Goal: Information Seeking & Learning: Learn about a topic

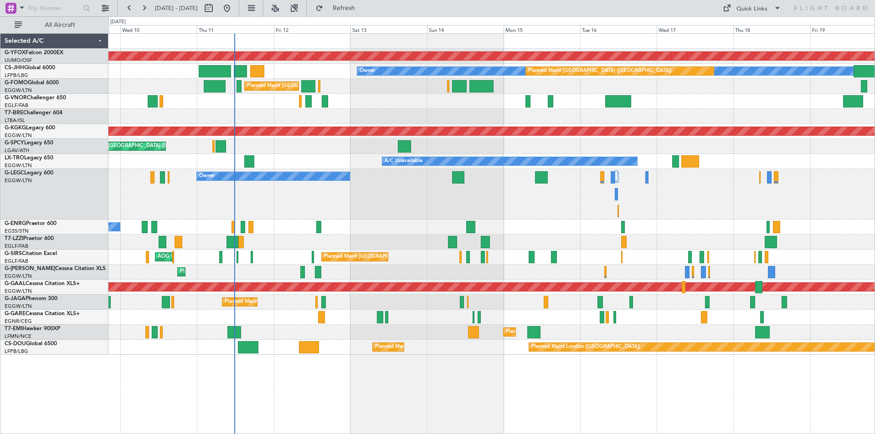
click at [652, 199] on div "Planned Maint [GEOGRAPHIC_DATA] ([GEOGRAPHIC_DATA]) Owner" at bounding box center [492, 194] width 766 height 51
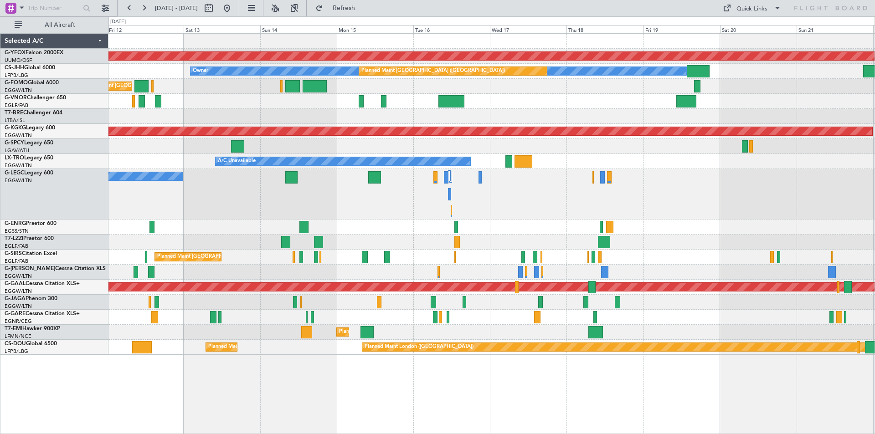
click at [369, 316] on div at bounding box center [492, 317] width 766 height 15
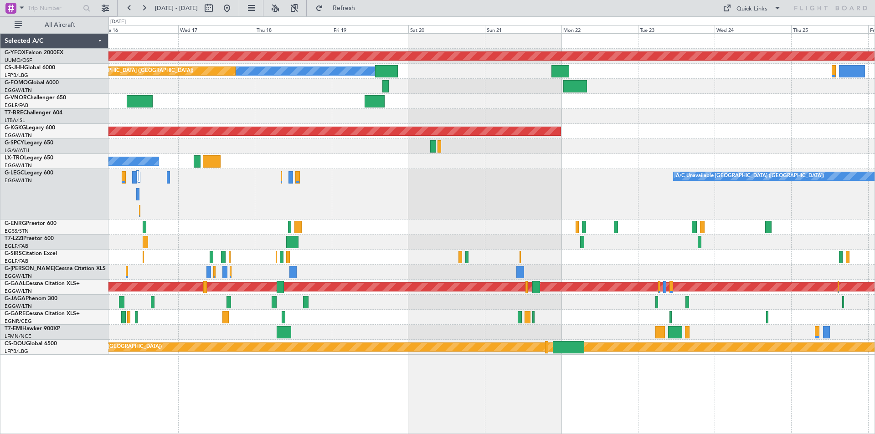
click at [410, 305] on div "AOG Maint Ostafyevo Owner Planned Maint [GEOGRAPHIC_DATA] ([GEOGRAPHIC_DATA]) A…" at bounding box center [492, 194] width 766 height 321
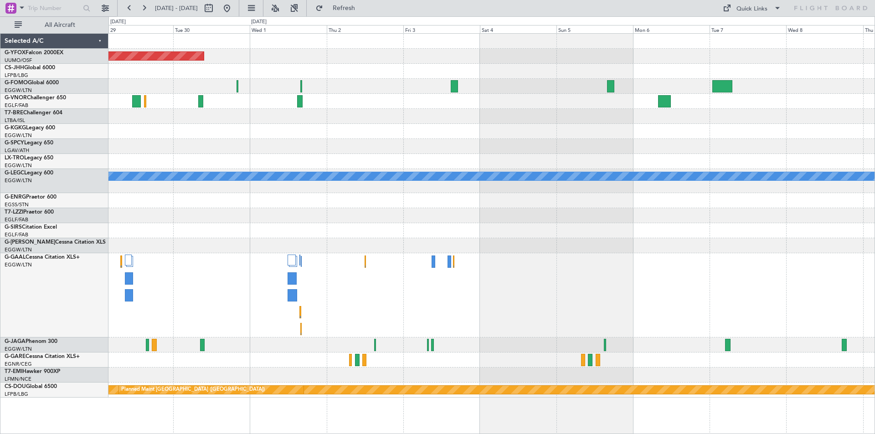
click at [187, 357] on div at bounding box center [492, 360] width 766 height 15
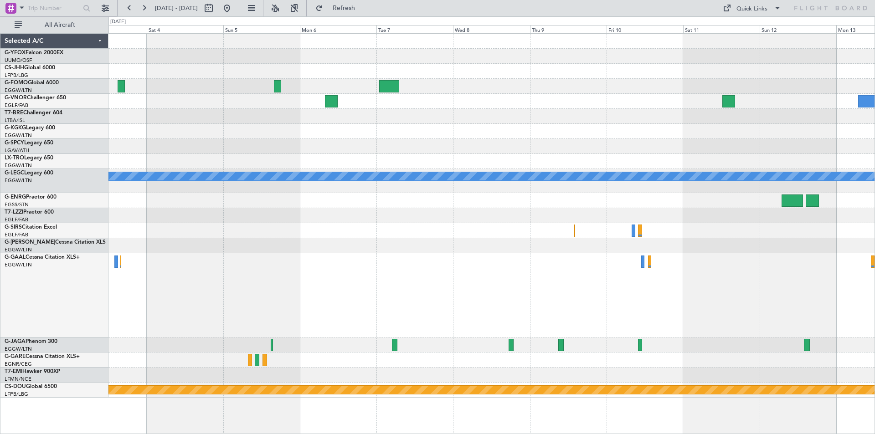
click at [194, 346] on div at bounding box center [492, 345] width 766 height 15
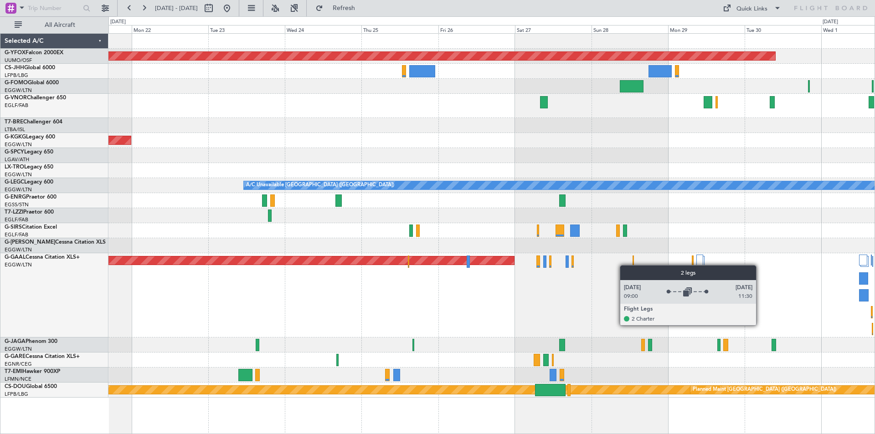
click at [819, 231] on div "AOG Maint Ostafyevo Owner AOG Maint [GEOGRAPHIC_DATA] ([GEOGRAPHIC_DATA]) A/C U…" at bounding box center [492, 216] width 766 height 364
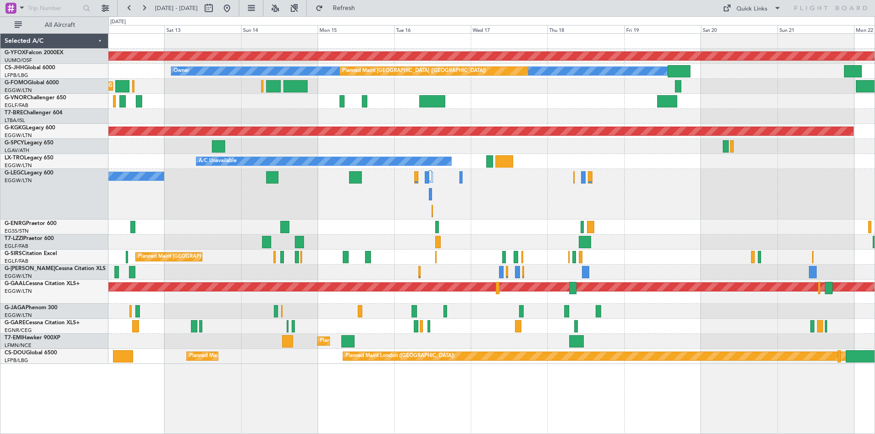
click at [454, 328] on div at bounding box center [492, 326] width 766 height 15
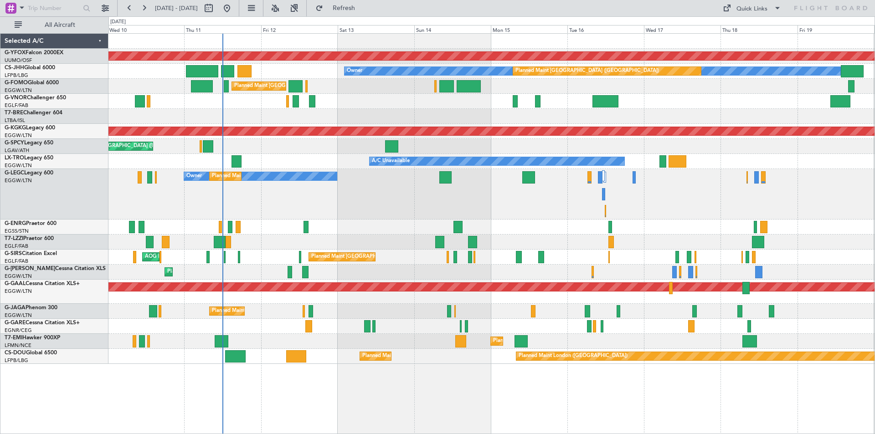
click at [418, 359] on div "Planned Maint London ([GEOGRAPHIC_DATA]) Planned Maint [GEOGRAPHIC_DATA] ([GEOG…" at bounding box center [492, 356] width 766 height 15
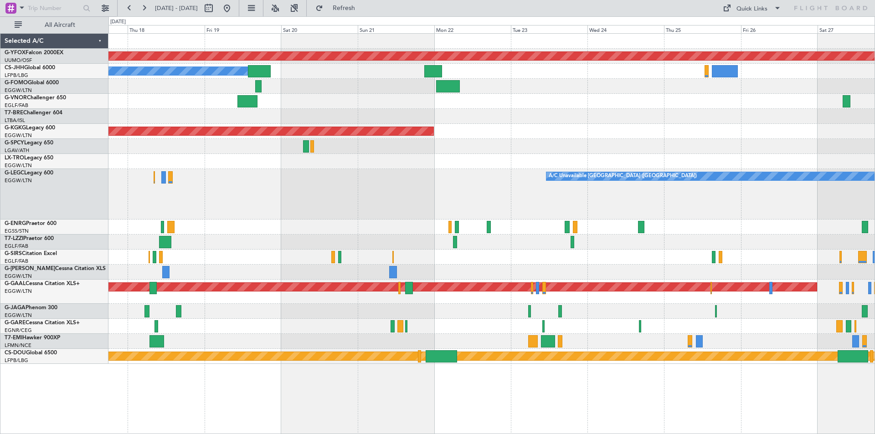
click at [213, 158] on div "AOG Maint Ostafyevo Owner Planned Maint [GEOGRAPHIC_DATA] ([GEOGRAPHIC_DATA]) A…" at bounding box center [492, 199] width 766 height 331
click at [234, 9] on button at bounding box center [227, 8] width 15 height 15
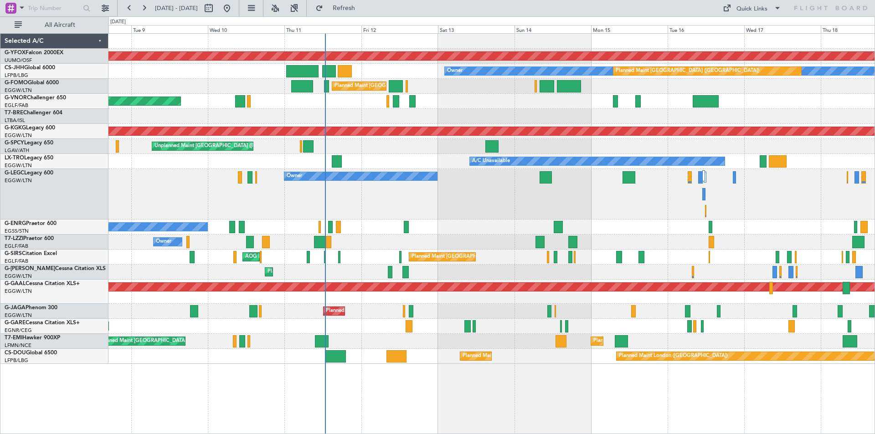
click at [462, 221] on div "Planned Maint [GEOGRAPHIC_DATA] ([GEOGRAPHIC_DATA]) No Crew" at bounding box center [492, 227] width 766 height 15
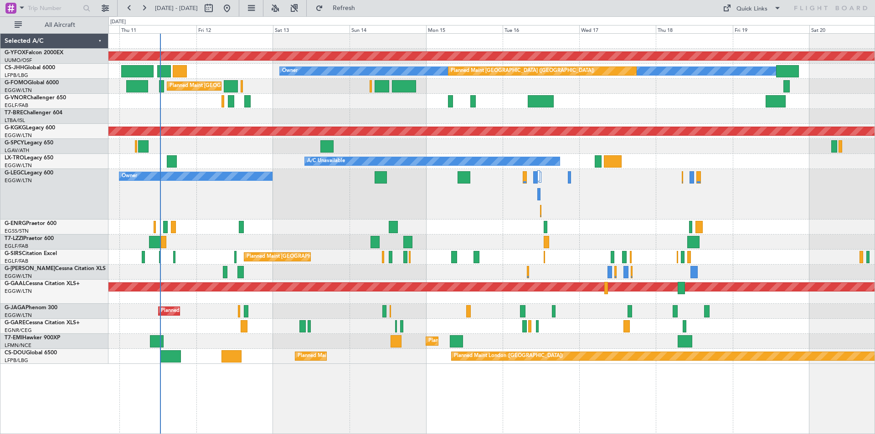
click at [458, 237] on div "Owner" at bounding box center [492, 242] width 766 height 15
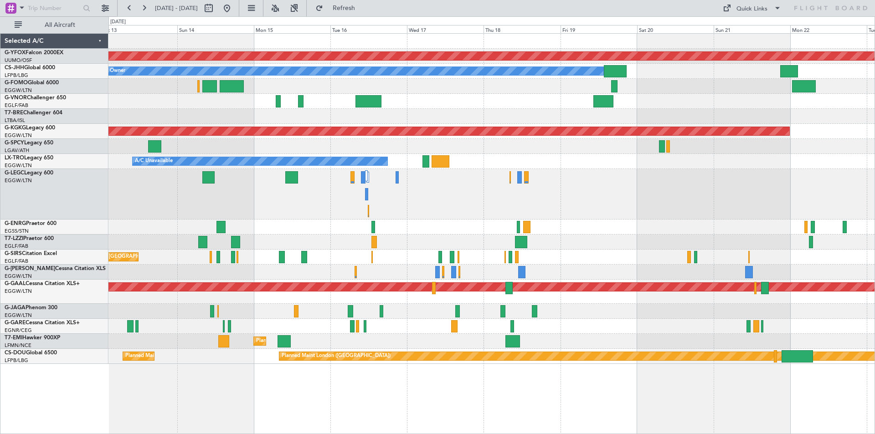
click at [34, 137] on div "AOG Maint Ostafyevo Planned Maint [GEOGRAPHIC_DATA] ([GEOGRAPHIC_DATA]) Owner P…" at bounding box center [437, 225] width 875 height 418
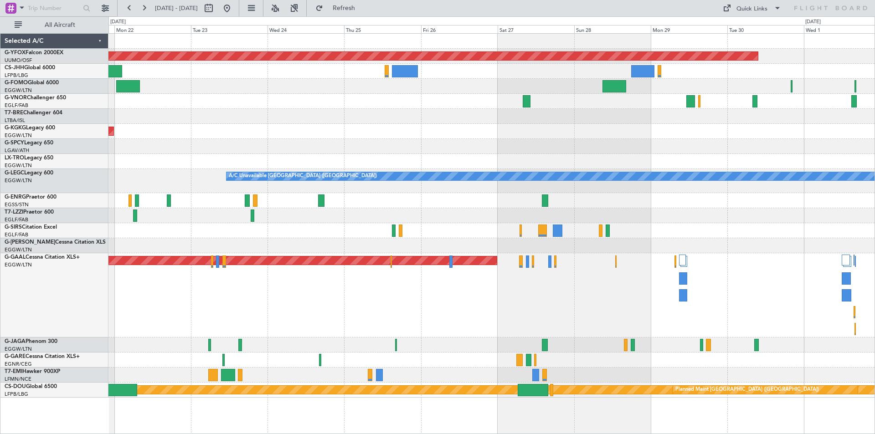
click at [698, 165] on div "AOG Maint Ostafyevo Owner AOG Maint [GEOGRAPHIC_DATA] ([GEOGRAPHIC_DATA]) A/C U…" at bounding box center [492, 216] width 766 height 364
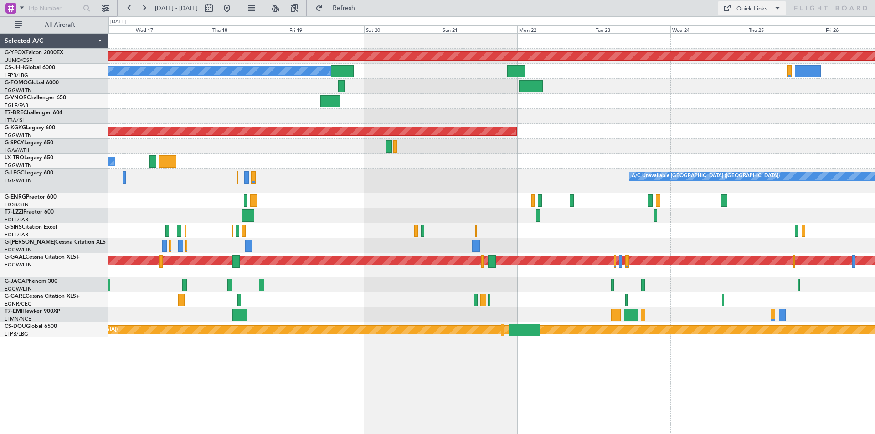
click at [763, 10] on div "Quick Links" at bounding box center [752, 9] width 31 height 9
click at [741, 26] on button "Trip Builder" at bounding box center [753, 30] width 68 height 22
click at [234, 7] on button at bounding box center [227, 8] width 15 height 15
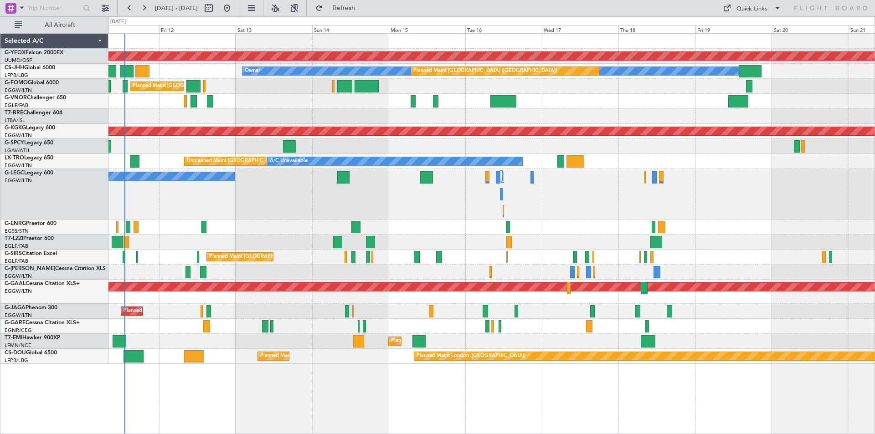
click at [43, 148] on div "AOG Maint Ostafyevo Owner Planned Maint [GEOGRAPHIC_DATA] ([GEOGRAPHIC_DATA]) P…" at bounding box center [437, 225] width 875 height 418
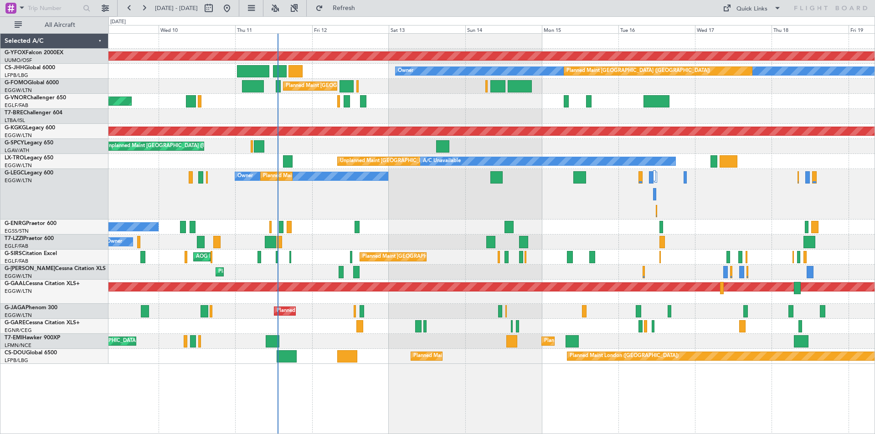
click at [875, 181] on html "[DATE] - [DATE] Refresh Quick Links All Aircraft AOG Maint Ostafyevo Owner Plan…" at bounding box center [437, 217] width 875 height 434
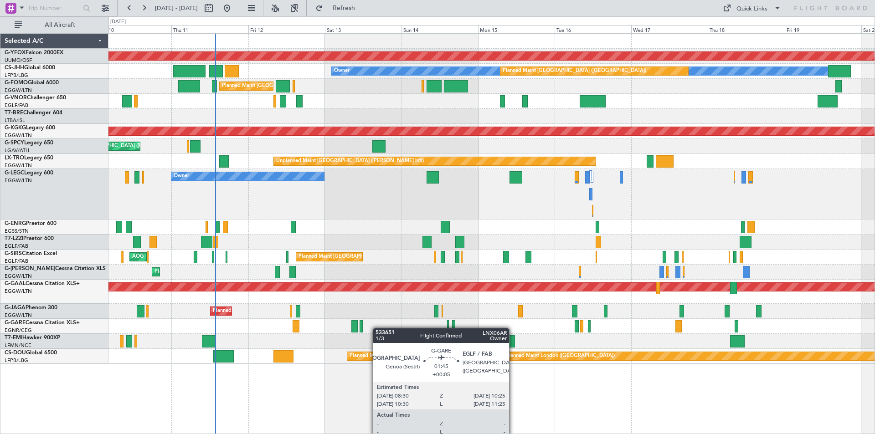
click at [310, 328] on div "AOG Maint Ostafyevo Owner Planned Maint [GEOGRAPHIC_DATA] ([GEOGRAPHIC_DATA]) P…" at bounding box center [492, 199] width 766 height 331
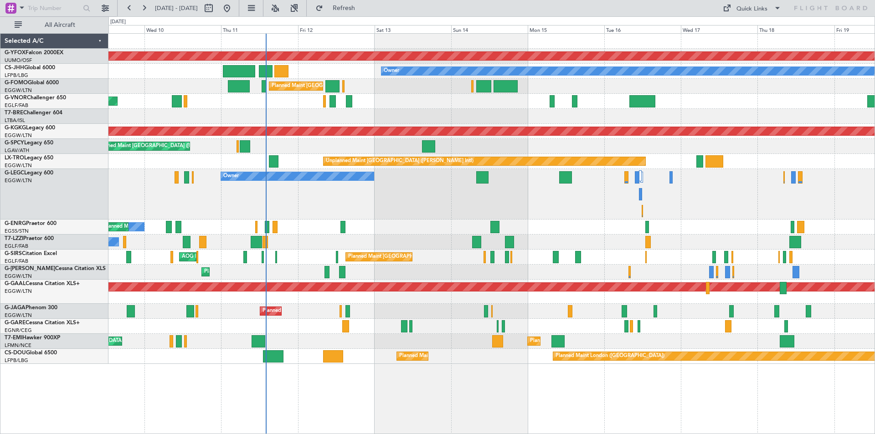
click at [371, 184] on div "Planned Maint [GEOGRAPHIC_DATA] ([GEOGRAPHIC_DATA]) Owner" at bounding box center [492, 194] width 766 height 51
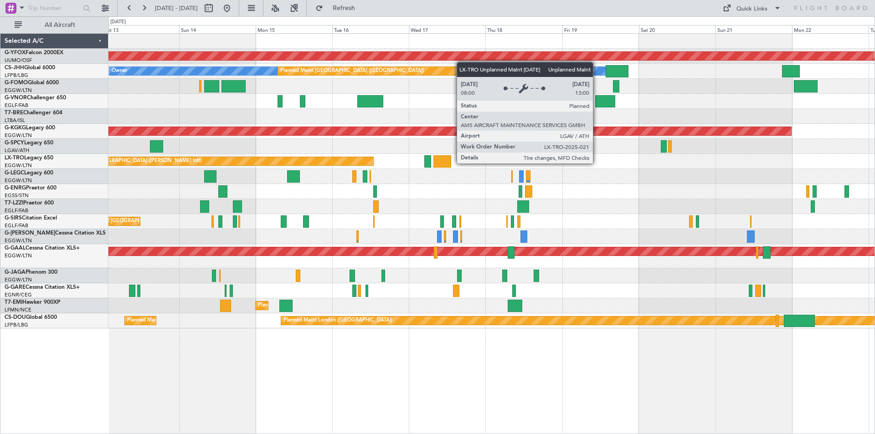
click at [321, 165] on div "Unplanned Maint [GEOGRAPHIC_DATA] ([PERSON_NAME] Intl)" at bounding box center [213, 161] width 322 height 8
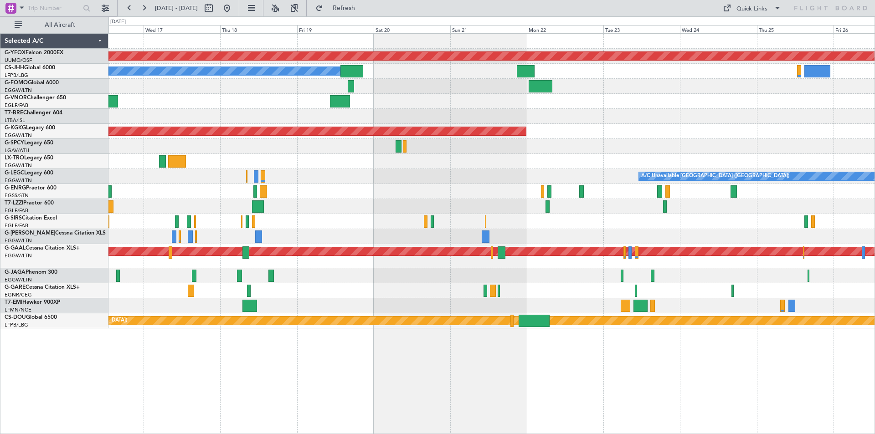
click at [332, 116] on div at bounding box center [492, 116] width 766 height 15
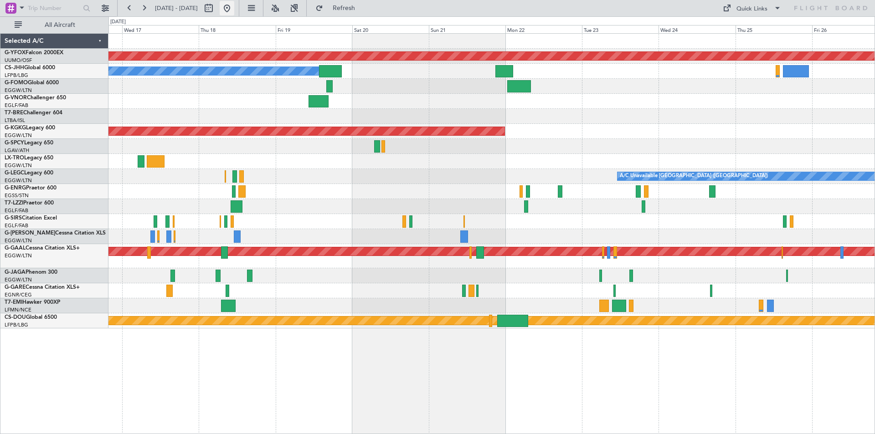
click at [234, 5] on button at bounding box center [227, 8] width 15 height 15
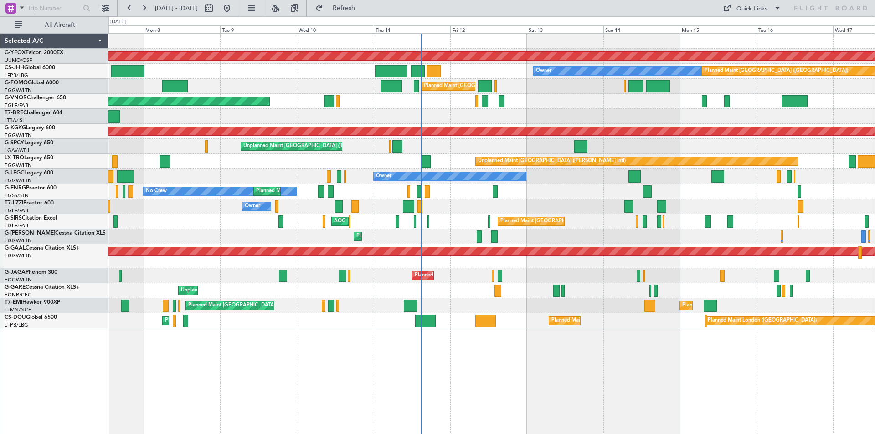
click at [632, 225] on div "Planned Maint London (Farnborough) AOG Maint Kemble" at bounding box center [492, 221] width 766 height 15
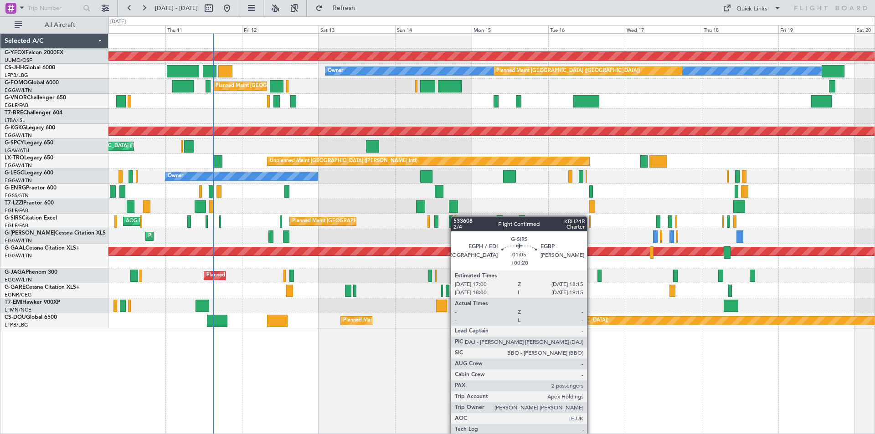
click at [450, 217] on div "AOG Maint Ostafyevo Owner Planned Maint Paris (Le Bourget) Planned Maint London…" at bounding box center [492, 181] width 766 height 295
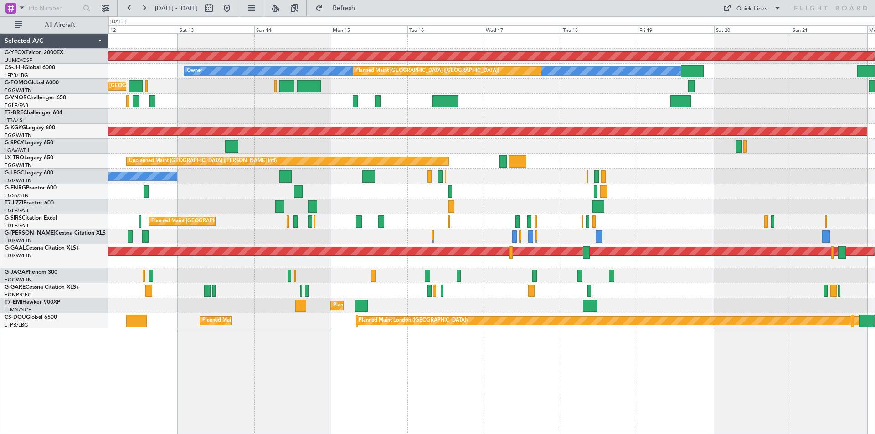
click at [545, 211] on div "AOG Maint Ostafyevo Owner Planned Maint Paris (Le Bourget) Planned Maint London…" at bounding box center [492, 181] width 766 height 295
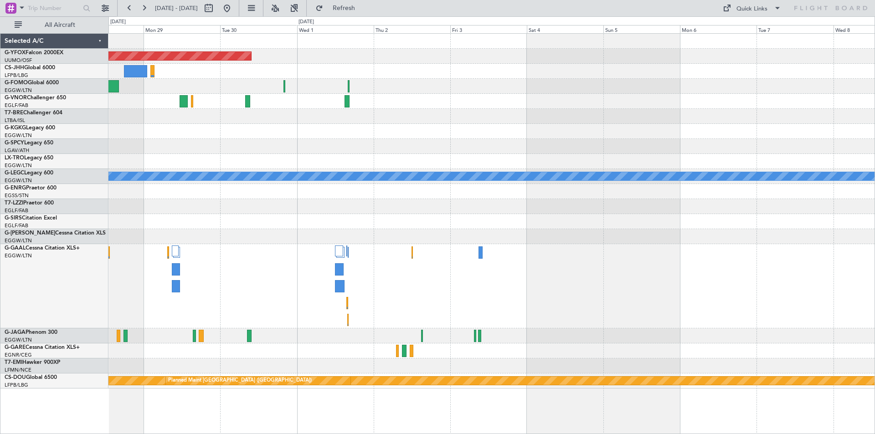
click at [269, 218] on div "AOG Maint Ostafyevo A/C Unavailable London (Luton) Planned Maint Dusseldorf Pla…" at bounding box center [492, 211] width 766 height 355
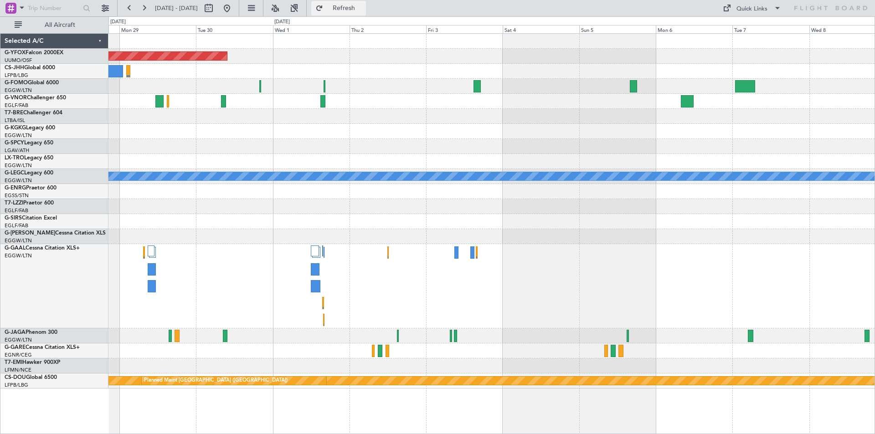
click at [363, 10] on span "Refresh" at bounding box center [344, 8] width 38 height 6
click at [234, 10] on div at bounding box center [218, 8] width 33 height 15
click at [234, 8] on button at bounding box center [227, 8] width 15 height 15
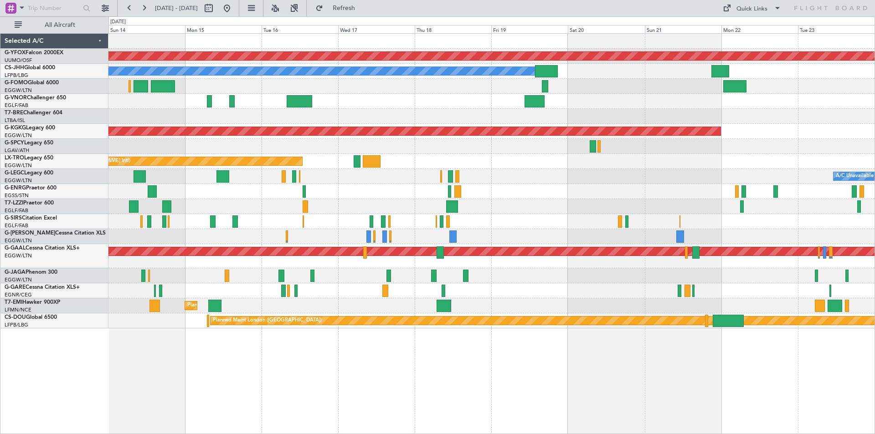
click at [98, 179] on div "AOG Maint Ostafyevo Planned Maint Paris (Le Bourget) Owner Planned Maint London…" at bounding box center [437, 225] width 875 height 418
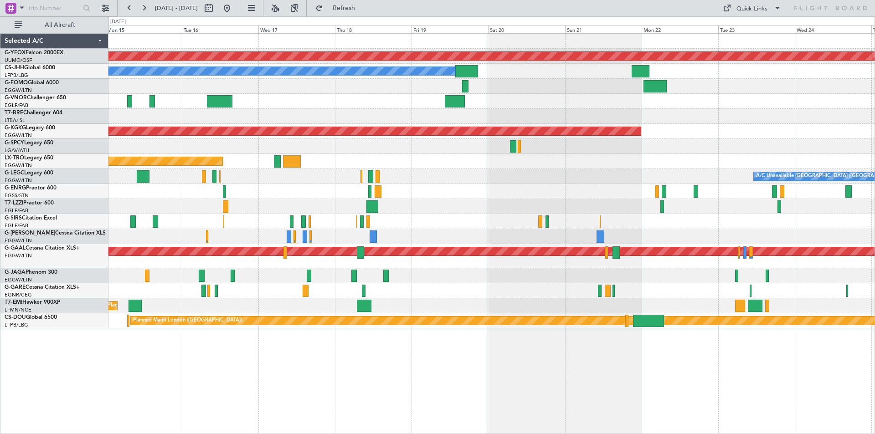
click at [549, 193] on div at bounding box center [492, 191] width 766 height 15
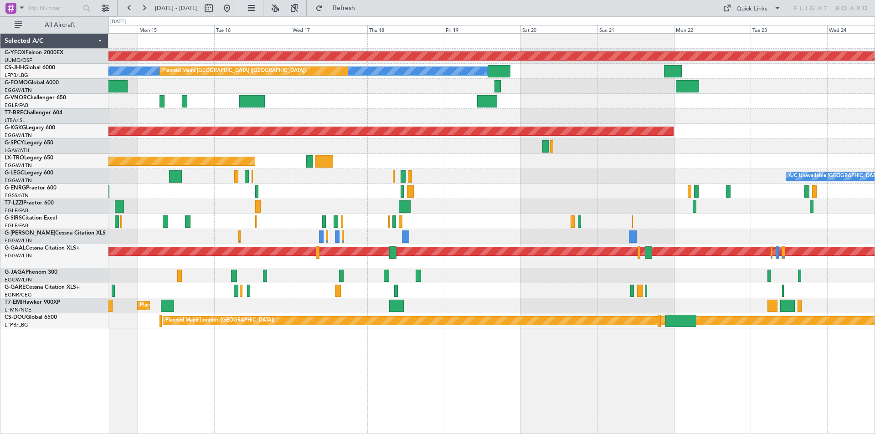
click at [627, 223] on div "Planned Maint [GEOGRAPHIC_DATA] ([GEOGRAPHIC_DATA])" at bounding box center [492, 221] width 766 height 15
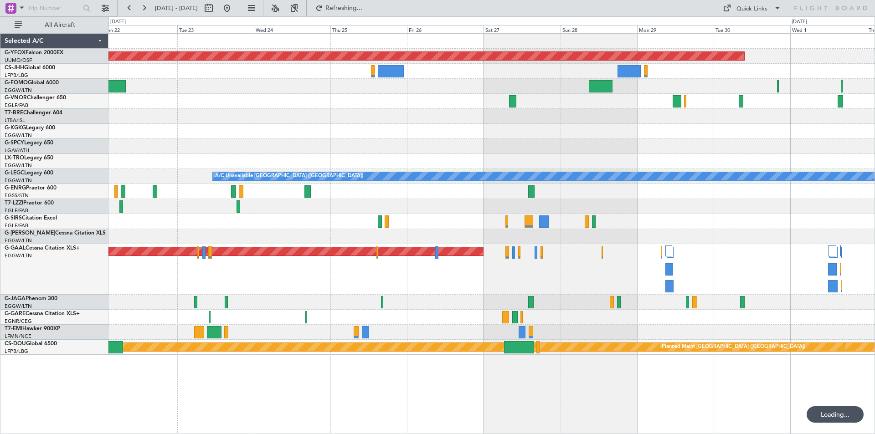
click at [611, 212] on div at bounding box center [492, 206] width 766 height 15
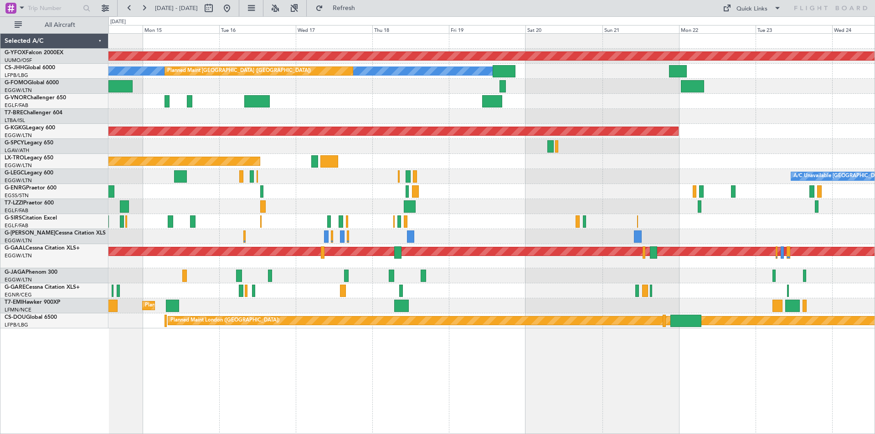
click at [836, 223] on div "AOG Maint Ostafyevo Owner Planned Maint Paris (Le Bourget) Planned Maint London…" at bounding box center [492, 181] width 766 height 295
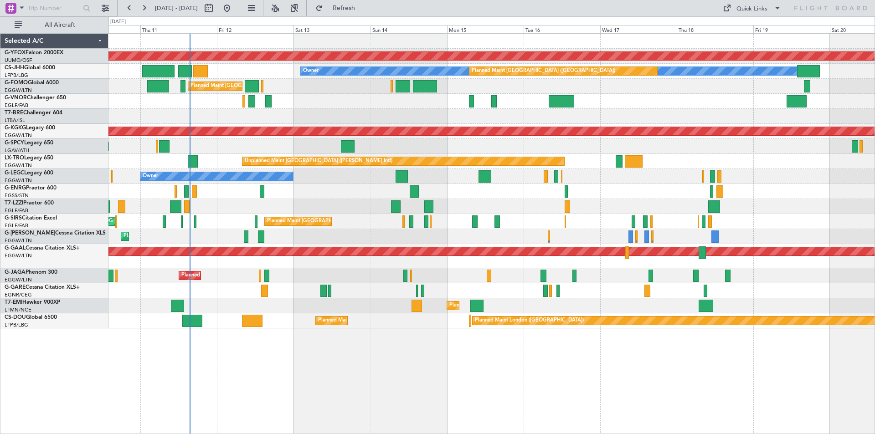
click at [499, 147] on div "Unplanned Maint [GEOGRAPHIC_DATA] ([PERSON_NAME] Intl)" at bounding box center [492, 146] width 766 height 15
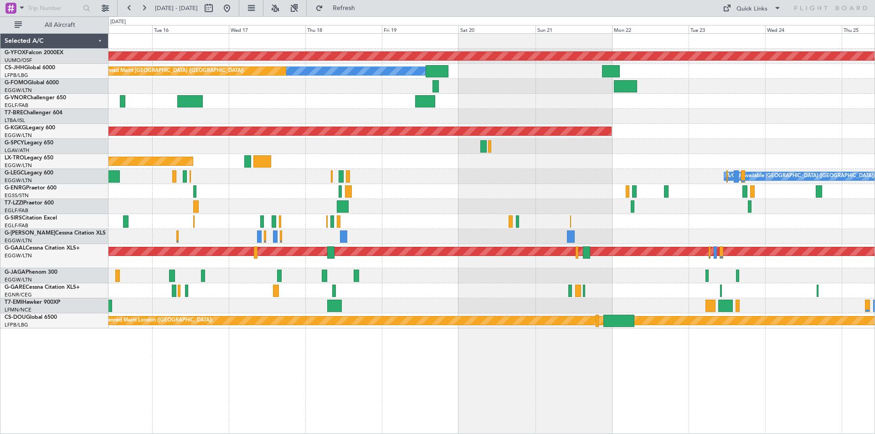
click at [83, 172] on div "AOG Maint Ostafyevo Owner Planned Maint Paris (Le Bourget) AOG Maint Istanbul (…" at bounding box center [437, 225] width 875 height 418
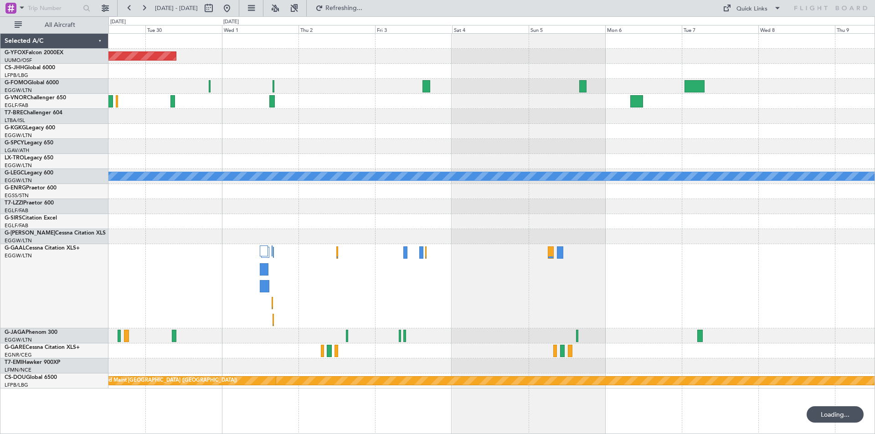
click at [103, 140] on div "AOG Maint Ostafyevo A/C Unavailable London (Luton) Planned Maint London (Biggin…" at bounding box center [437, 225] width 875 height 418
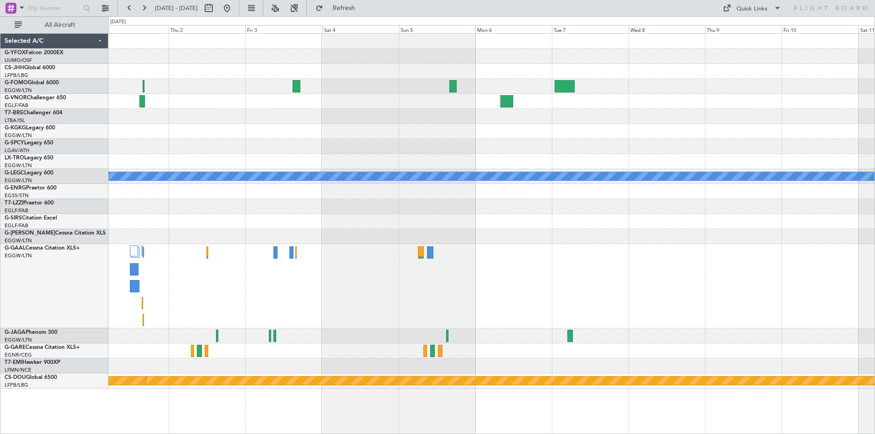
click at [383, 144] on div "AOG Maint Ostafyevo A/C Unavailable London (Luton) Planned Maint London (Biggin…" at bounding box center [492, 211] width 766 height 355
click at [234, 8] on button at bounding box center [227, 8] width 15 height 15
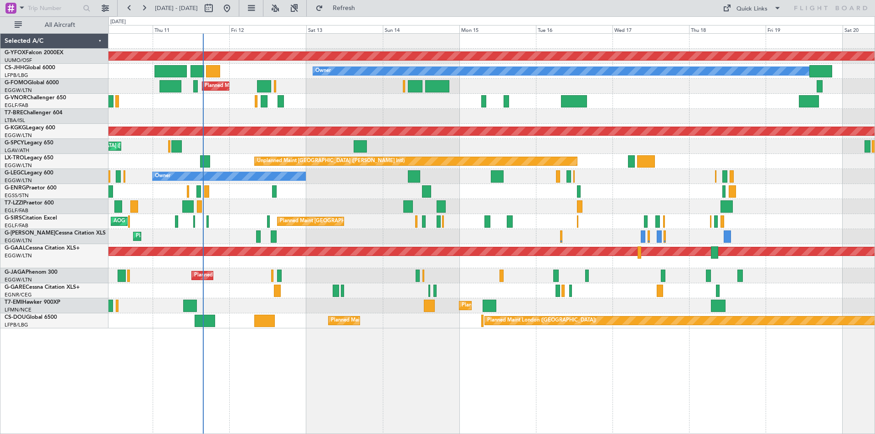
click at [561, 212] on div "Owner" at bounding box center [492, 206] width 766 height 15
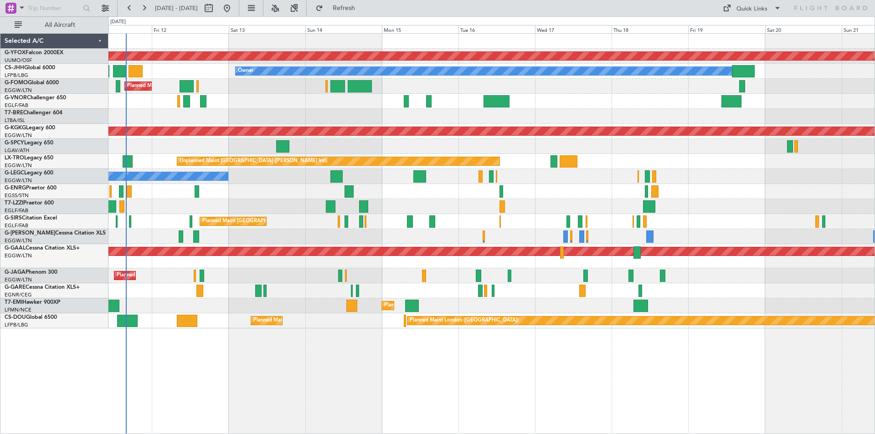
click at [593, 195] on div "Planned Maint [GEOGRAPHIC_DATA] ([GEOGRAPHIC_DATA]) No Crew" at bounding box center [492, 191] width 766 height 15
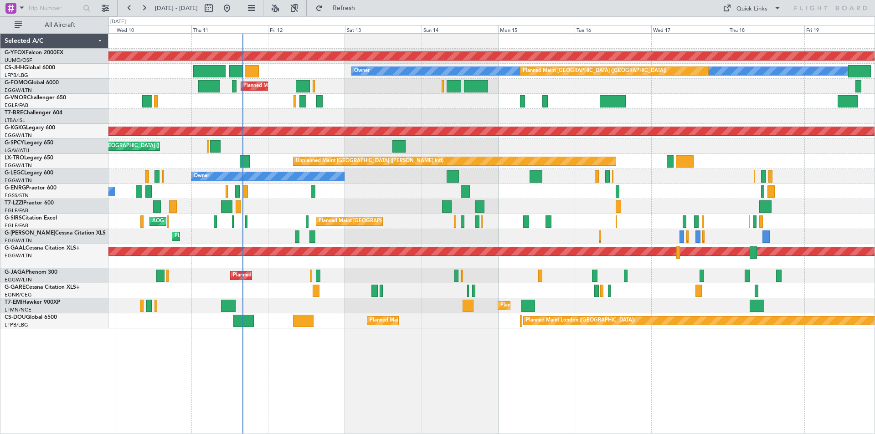
click at [592, 227] on div "Planned Maint London (Farnborough) AOG Maint Kemble" at bounding box center [492, 221] width 766 height 15
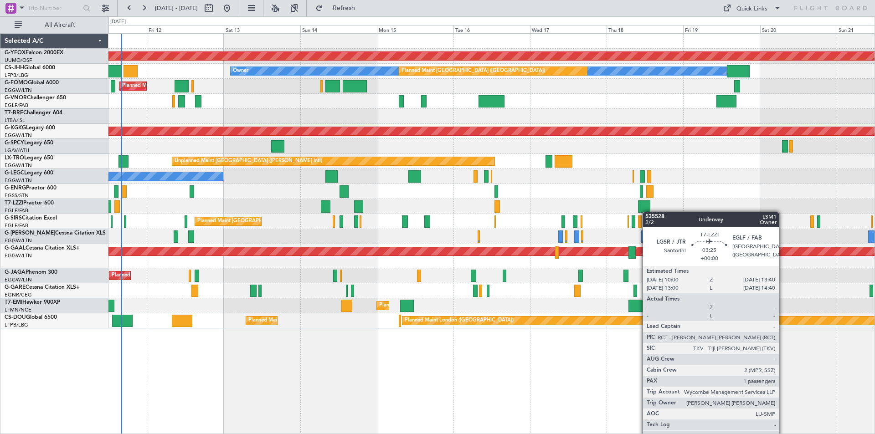
click at [638, 212] on div at bounding box center [644, 207] width 12 height 12
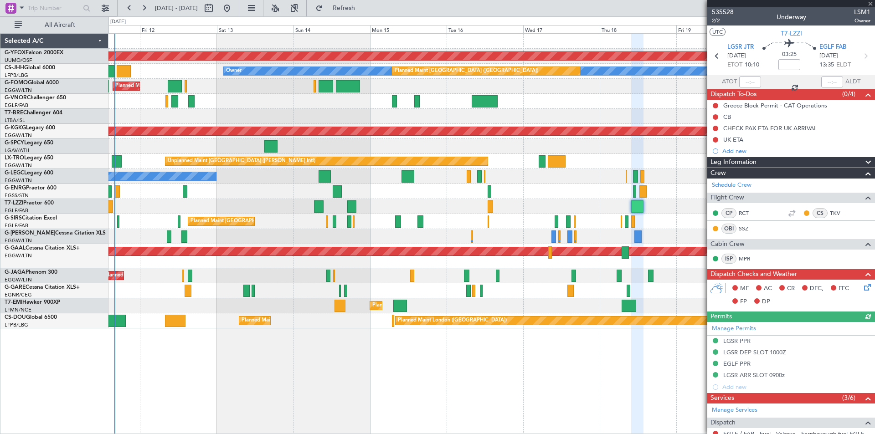
click at [870, 3] on div at bounding box center [792, 3] width 168 height 7
click at [869, 4] on span at bounding box center [870, 4] width 9 height 8
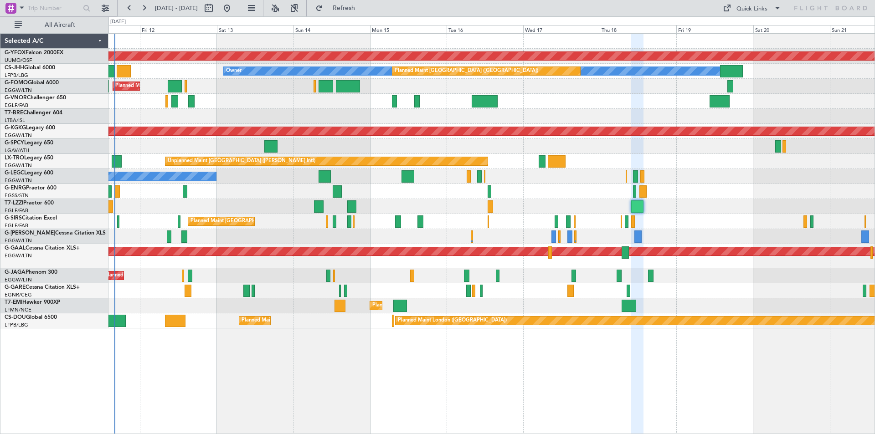
type input "0"
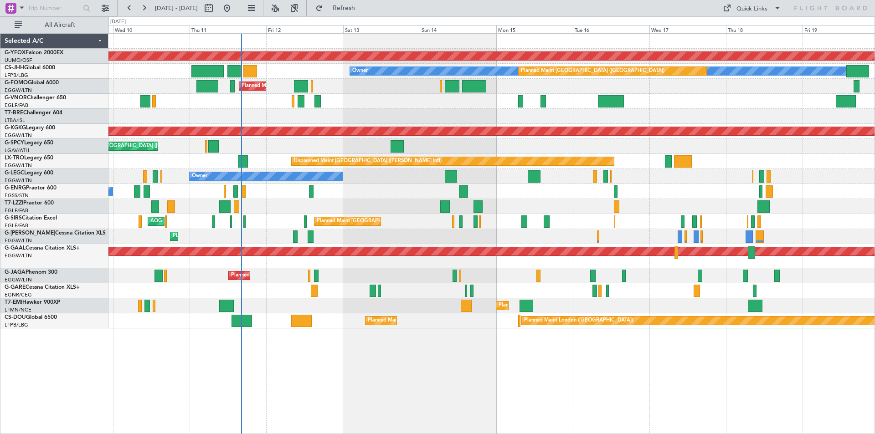
click at [383, 259] on div "Planned Maint Dusseldorf" at bounding box center [492, 256] width 766 height 24
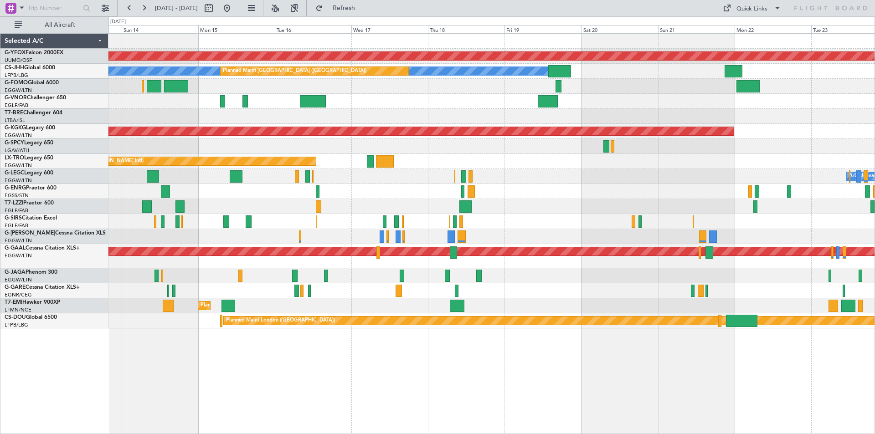
click at [278, 163] on div "AOG Maint Ostafyevo Owner Planned Maint Paris (Le Bourget) Planned Maint London…" at bounding box center [492, 181] width 766 height 295
